Goal: Navigation & Orientation: Find specific page/section

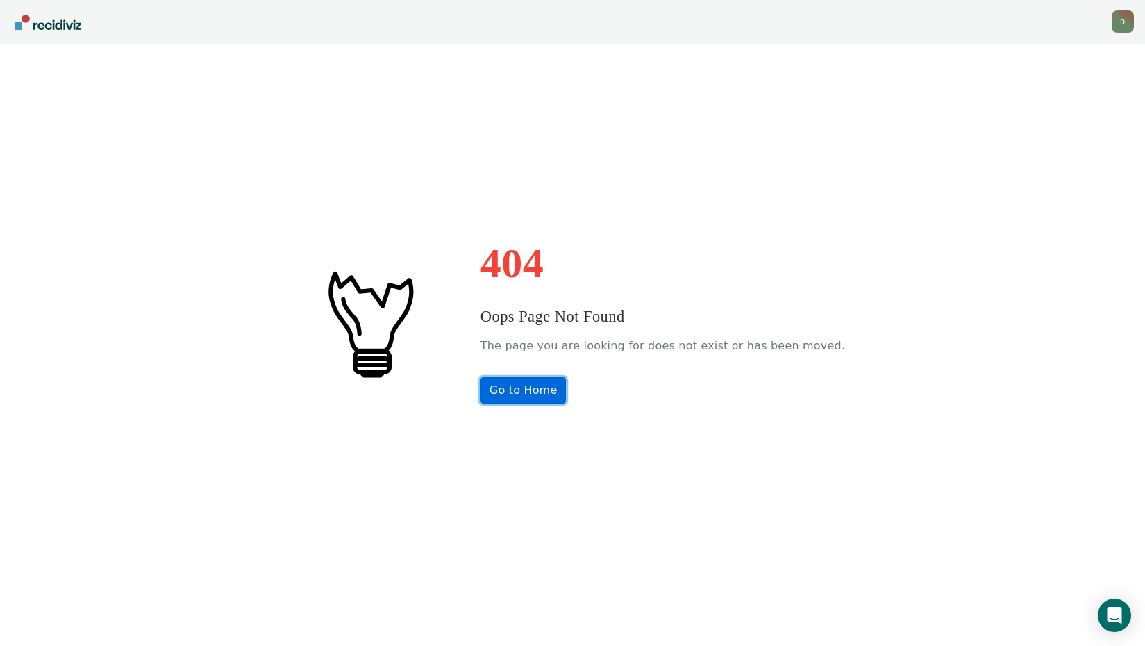
click at [526, 393] on link "Go to Home" at bounding box center [524, 390] width 86 height 26
